Goal: Find specific page/section: Find specific page/section

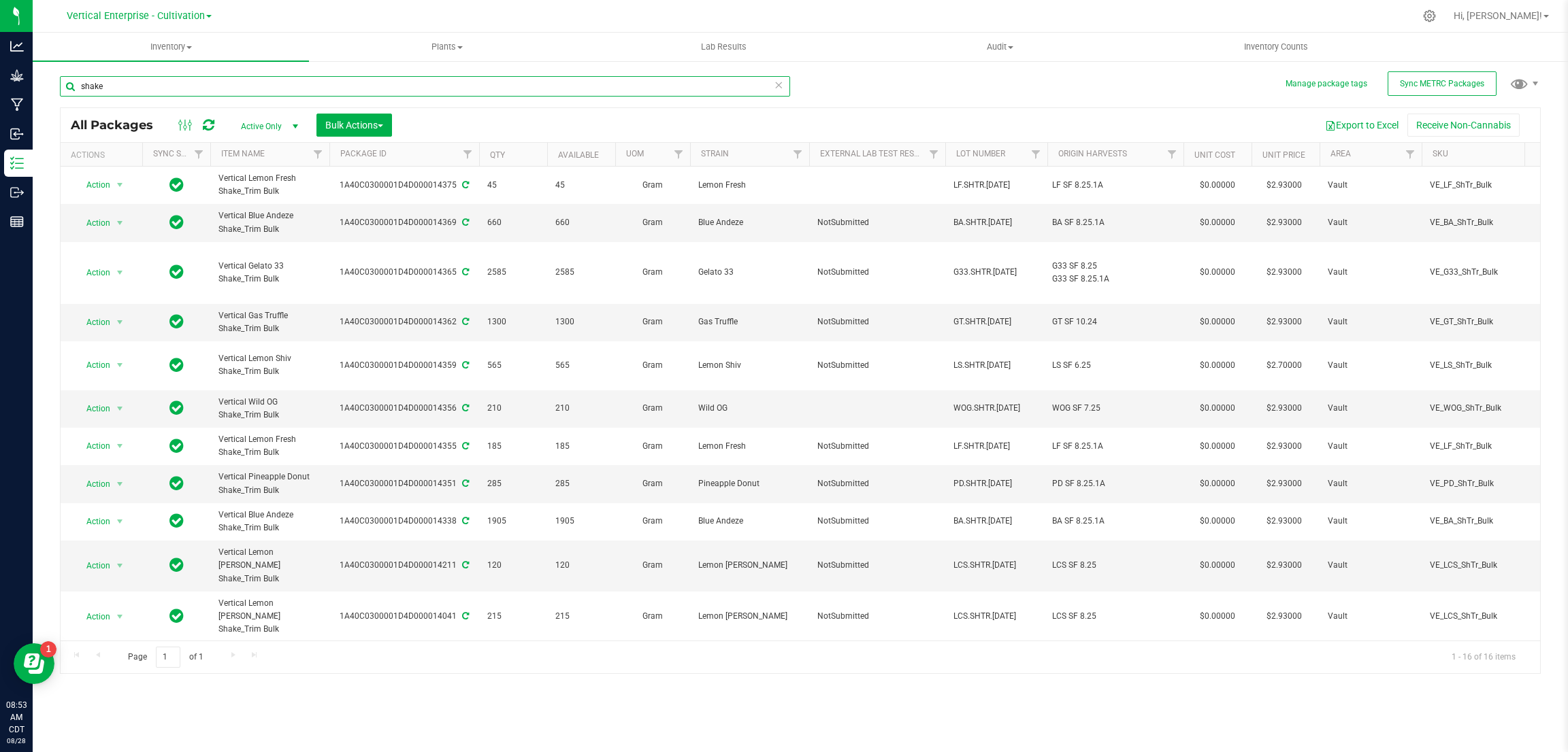
click at [148, 87] on input "shake" at bounding box center [425, 87] width 730 height 20
type input "shake"
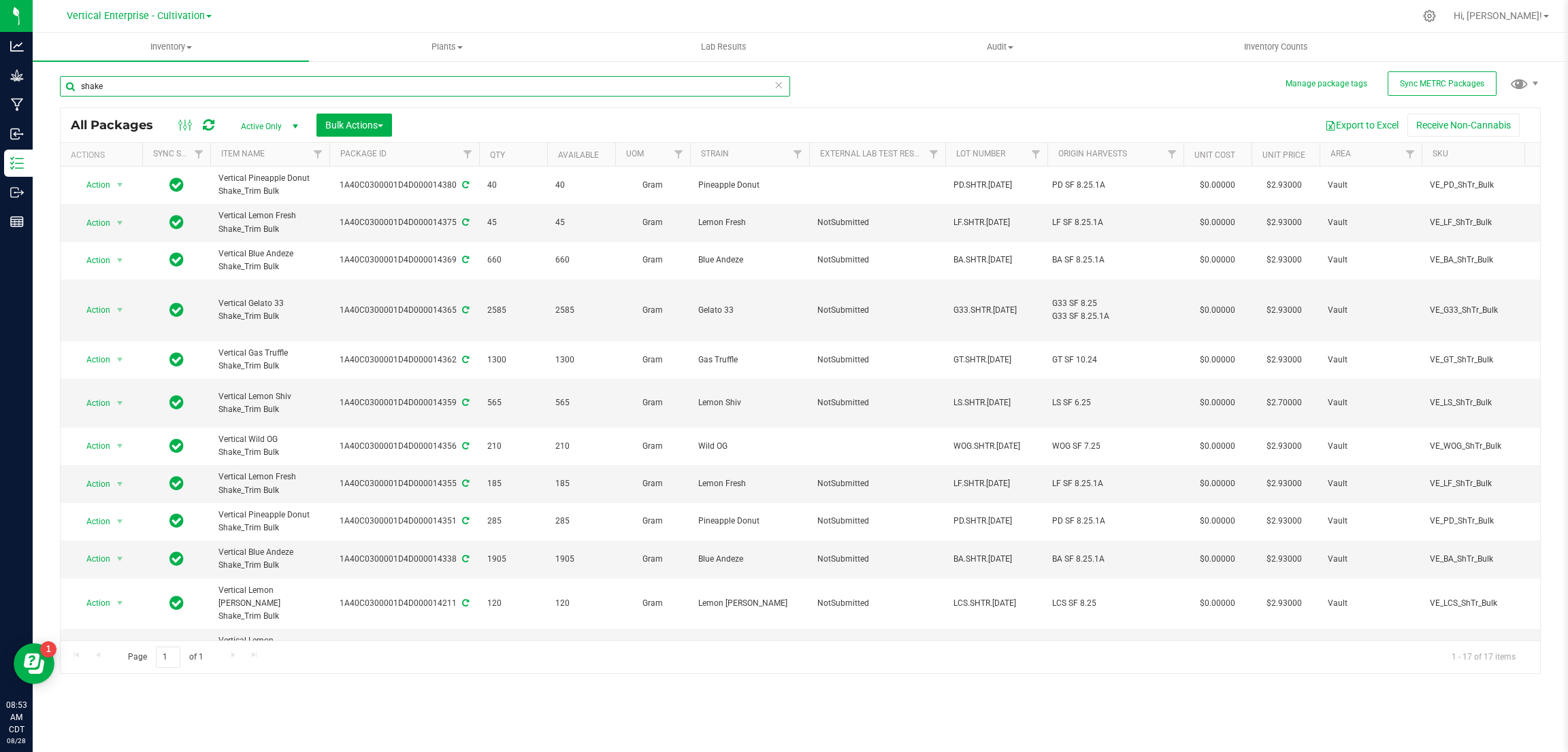
click at [177, 87] on input "shake" at bounding box center [425, 87] width 730 height 20
type input "s"
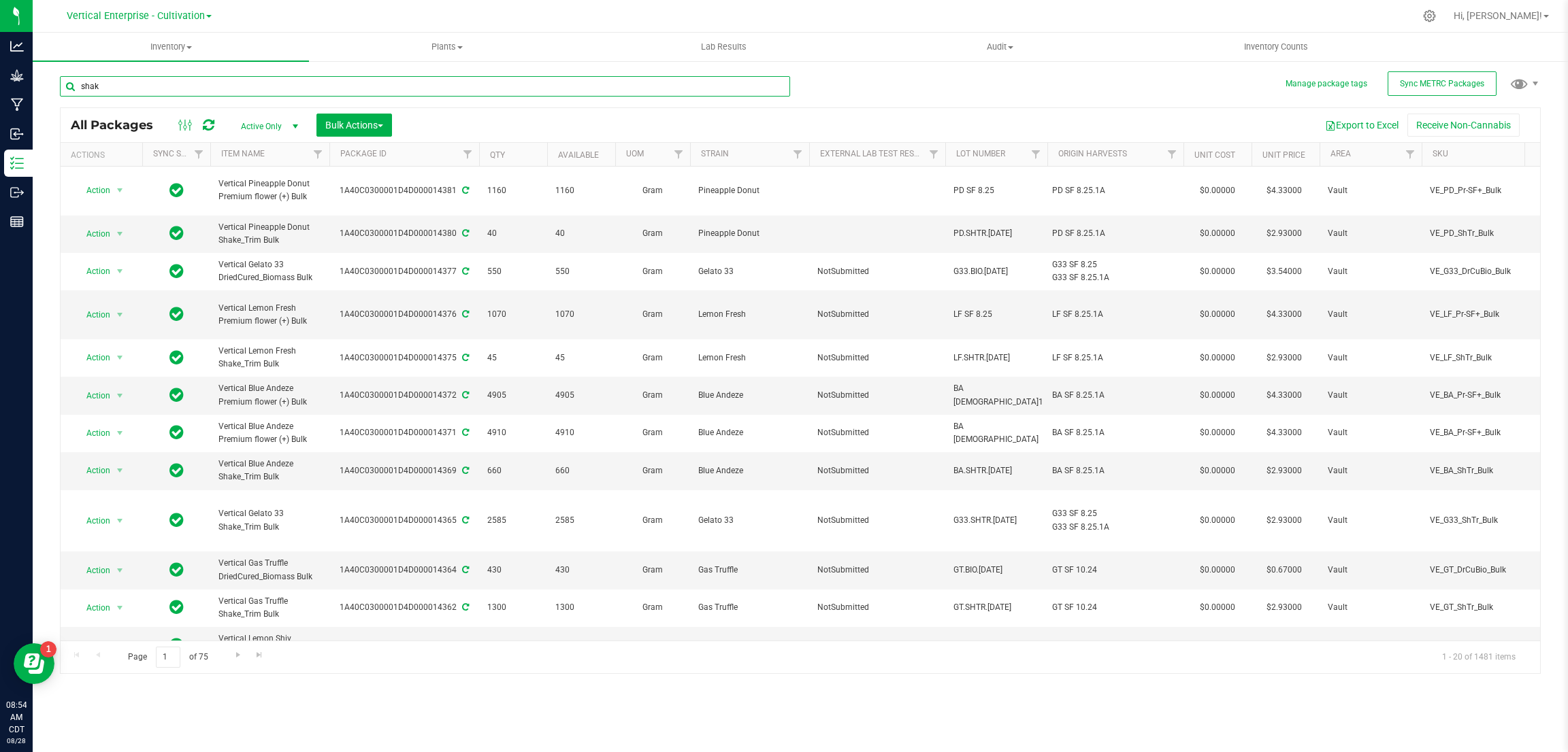
type input "shake"
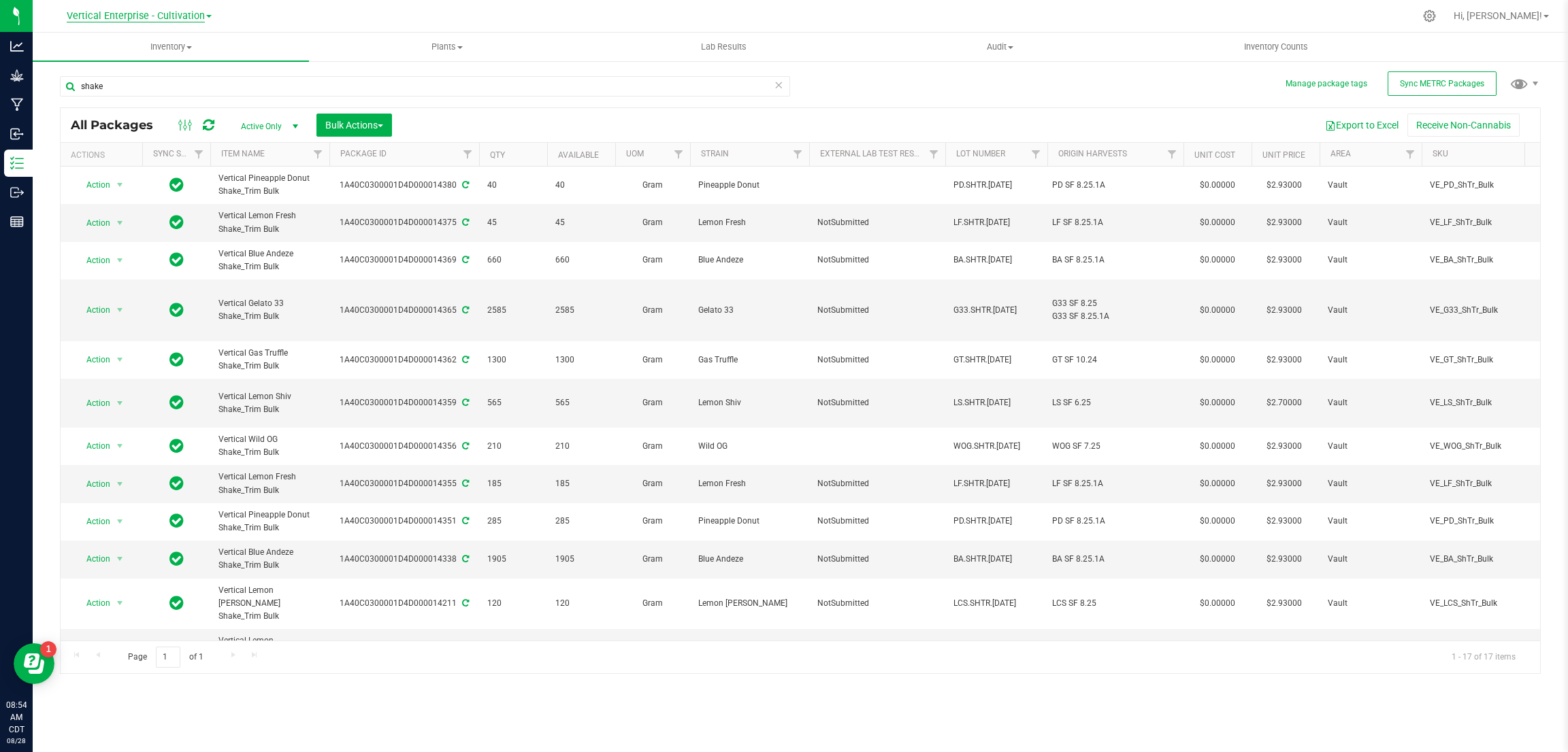
click at [203, 17] on span "Vertical Enterprise - Cultivation" at bounding box center [136, 17] width 138 height 13
click at [191, 66] on link "Vertical Enterprise - Manufacturing" at bounding box center [139, 65] width 199 height 18
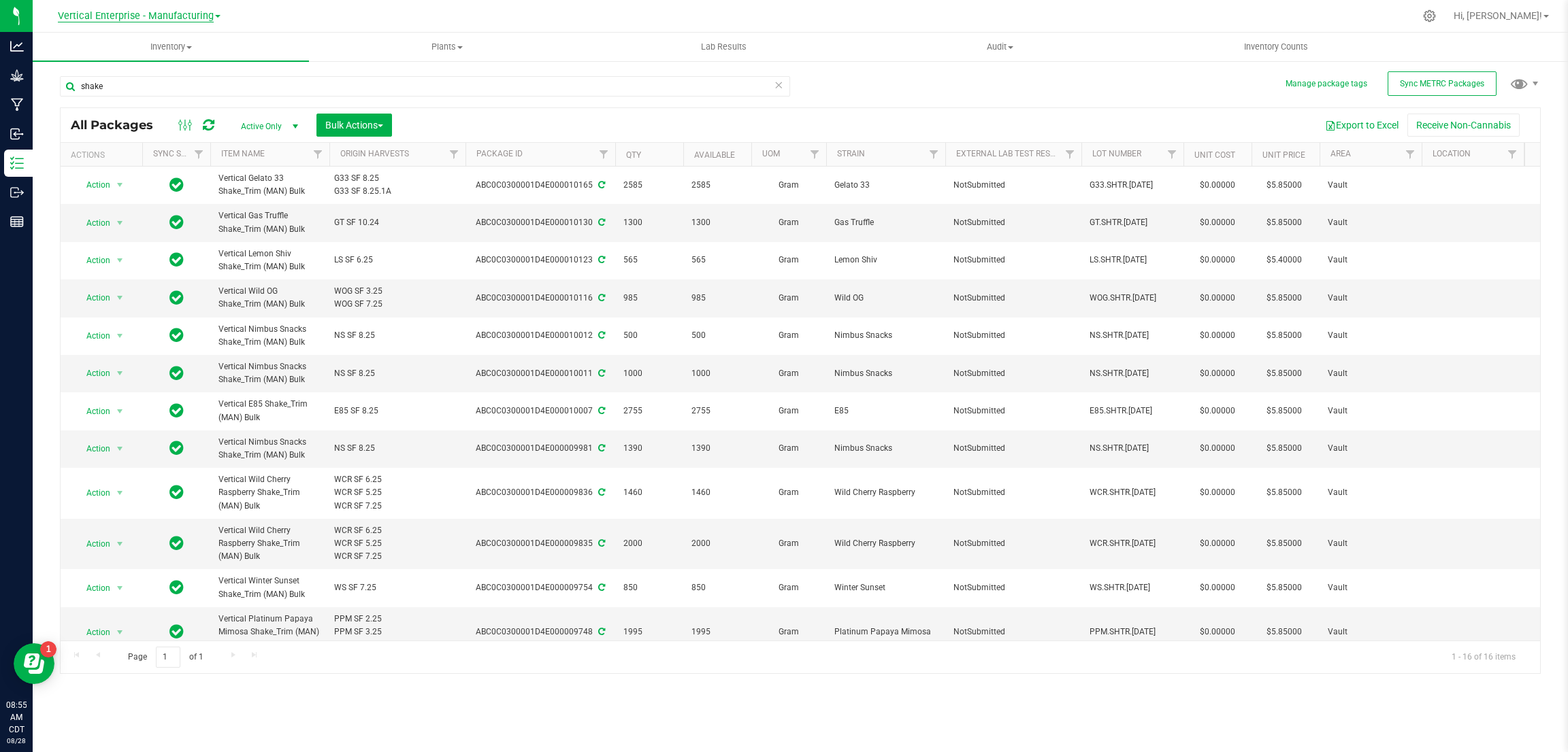
click at [211, 14] on span "Vertical Enterprise - Manufacturing" at bounding box center [136, 17] width 156 height 13
click at [199, 43] on link "Vertical Enterprise - Cultivation" at bounding box center [139, 47] width 199 height 18
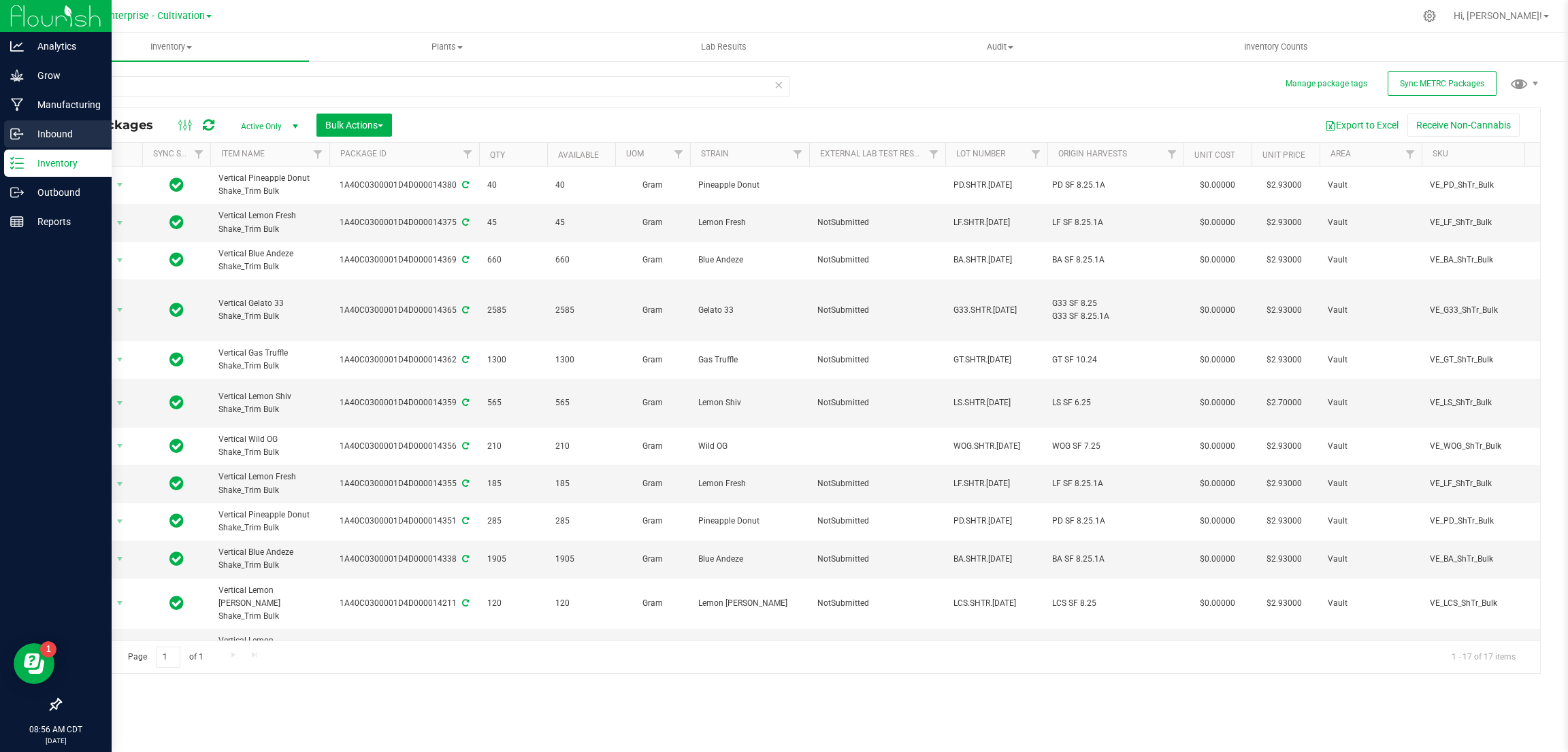
click at [52, 127] on p "Inbound" at bounding box center [65, 134] width 82 height 17
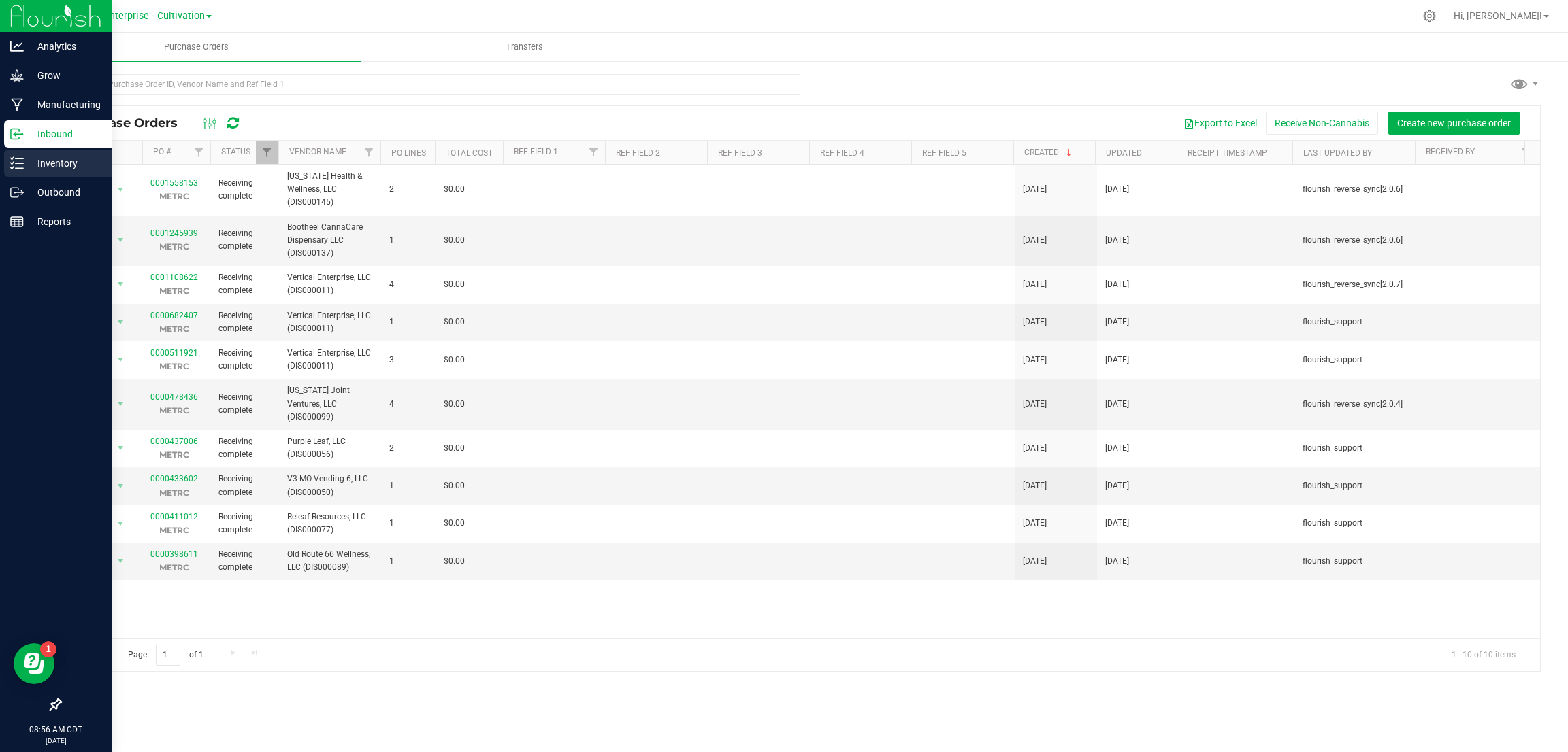
click at [54, 157] on p "Inventory" at bounding box center [65, 163] width 82 height 17
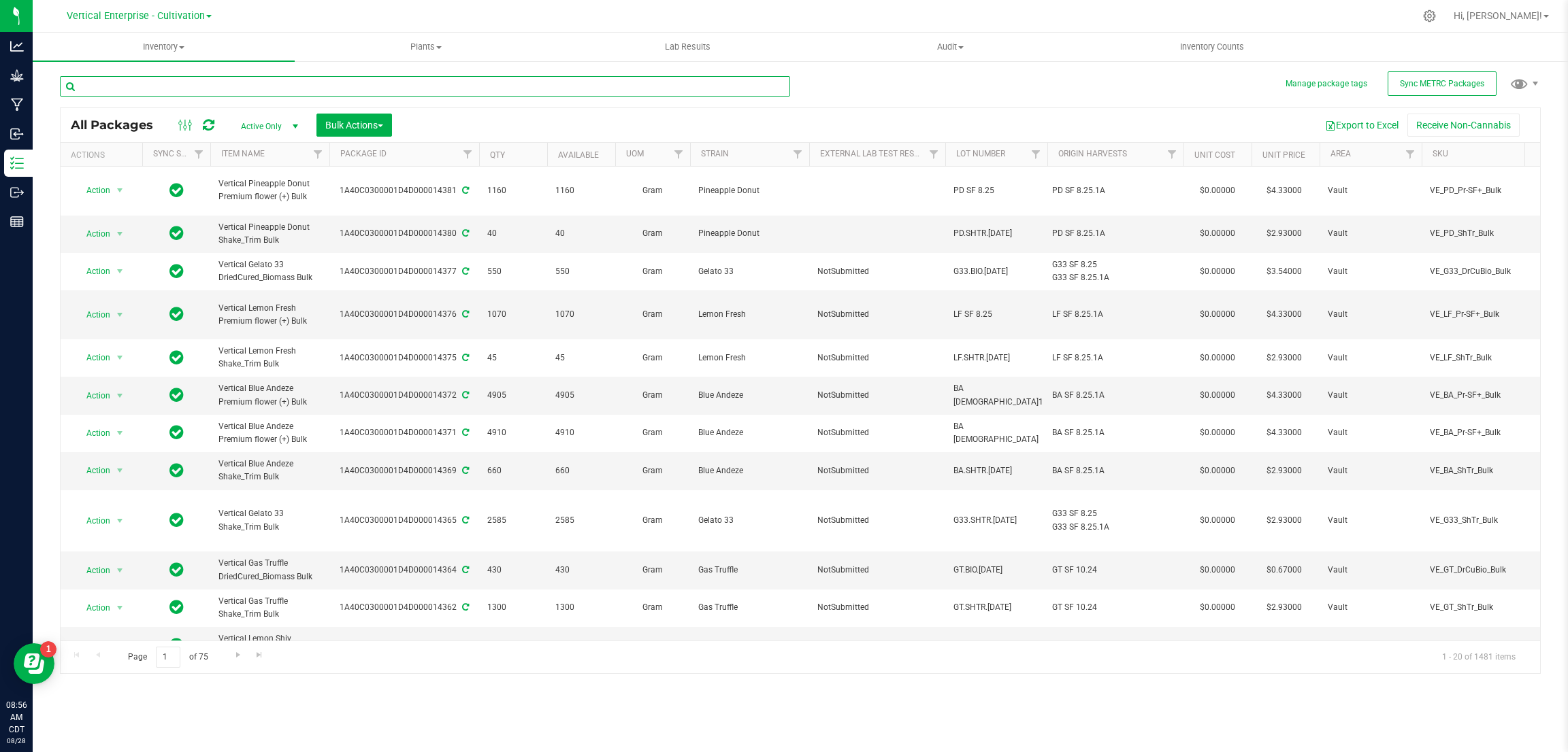
click at [191, 81] on input "text" at bounding box center [425, 87] width 730 height 20
type input "shake"
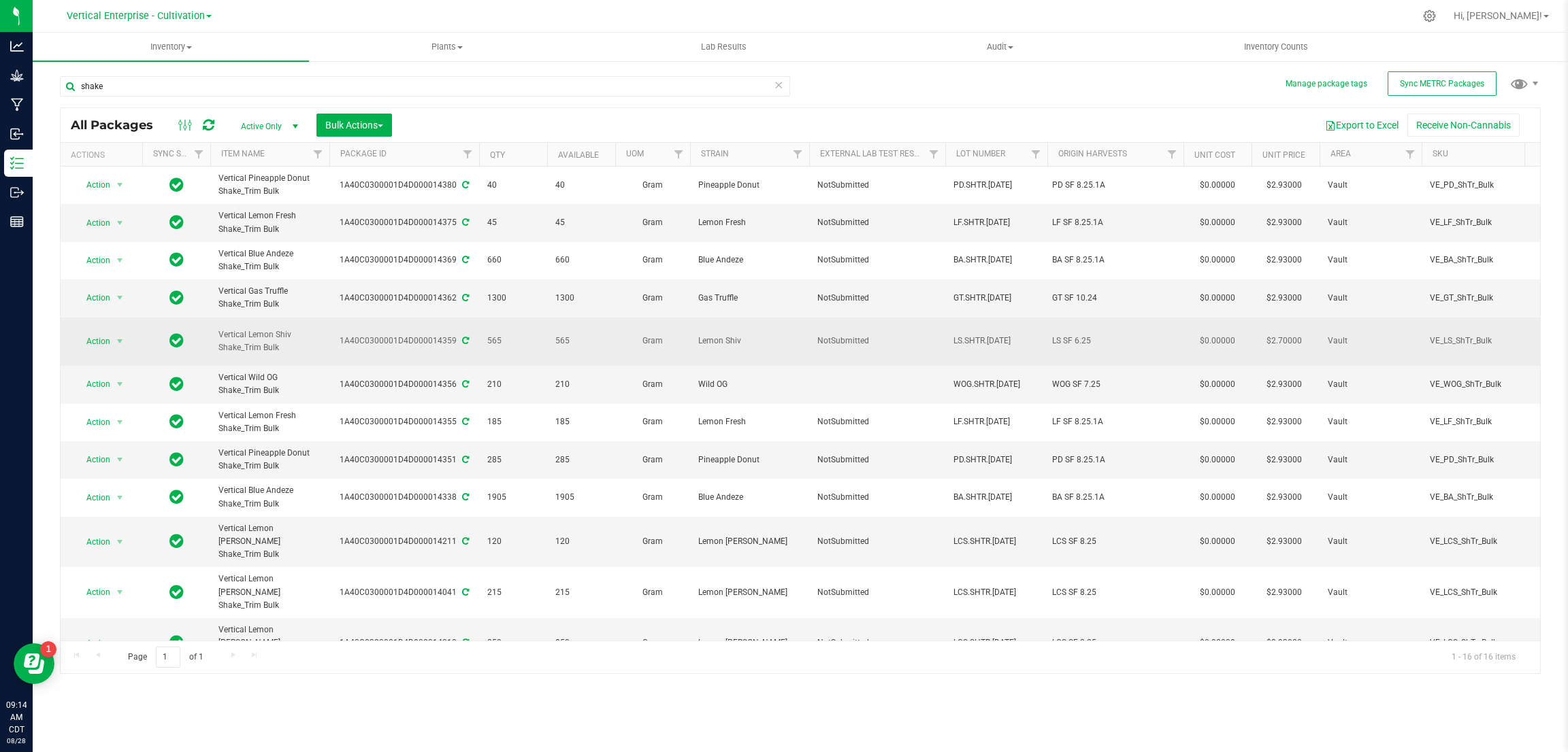
drag, startPoint x: 564, startPoint y: 454, endPoint x: 629, endPoint y: 335, distance: 135.6
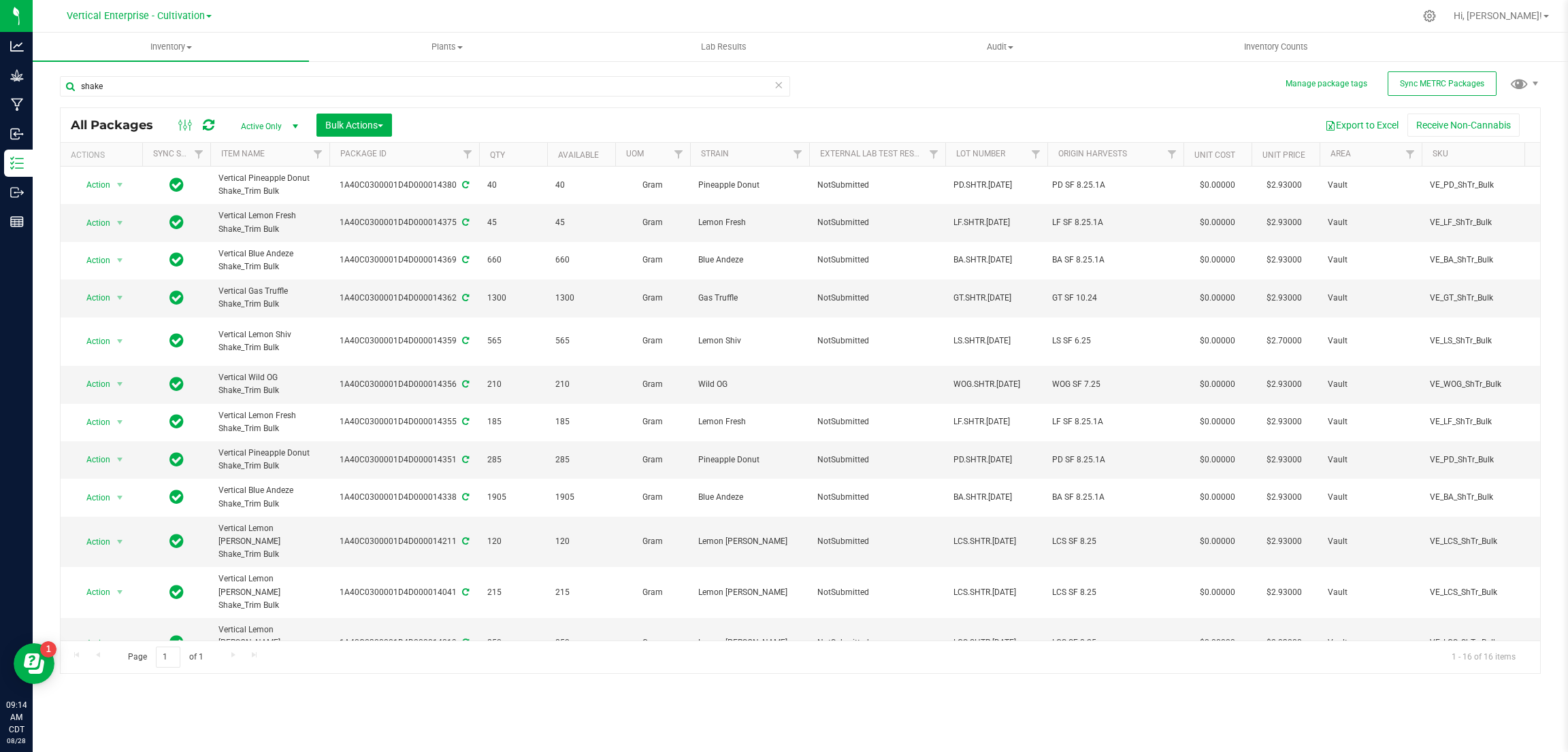
click at [1046, 82] on div "shake All Packages Active Only Active Only Lab Samples Locked All External Inte…" at bounding box center [801, 368] width 1481 height 611
